Goal: Book appointment/travel/reservation

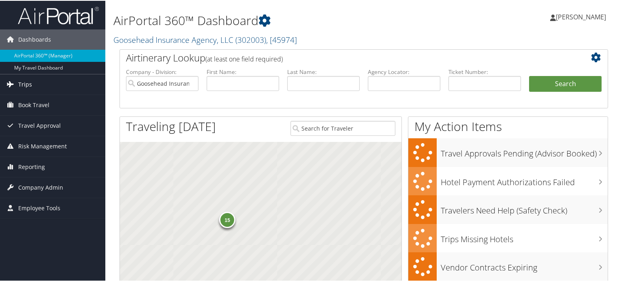
click at [34, 93] on link "Trips" at bounding box center [52, 84] width 105 height 20
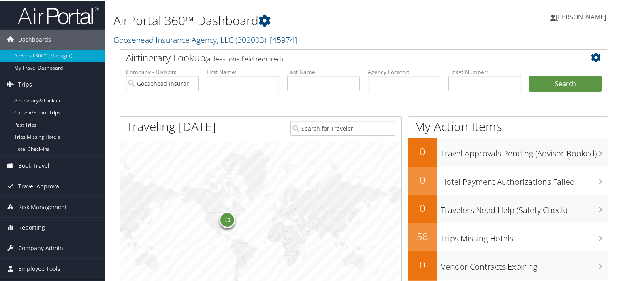
click at [38, 173] on span "Book Travel" at bounding box center [33, 165] width 31 height 20
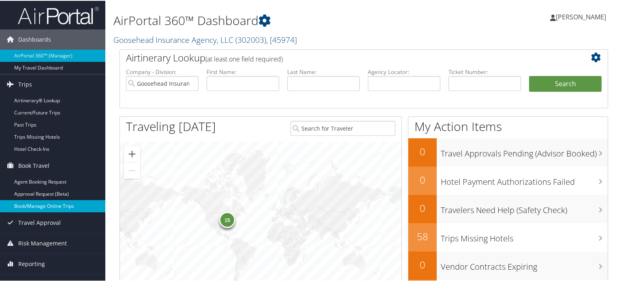
click at [45, 209] on link "Book/Manage Online Trips" at bounding box center [52, 206] width 105 height 12
